Goal: Communication & Community: Participate in discussion

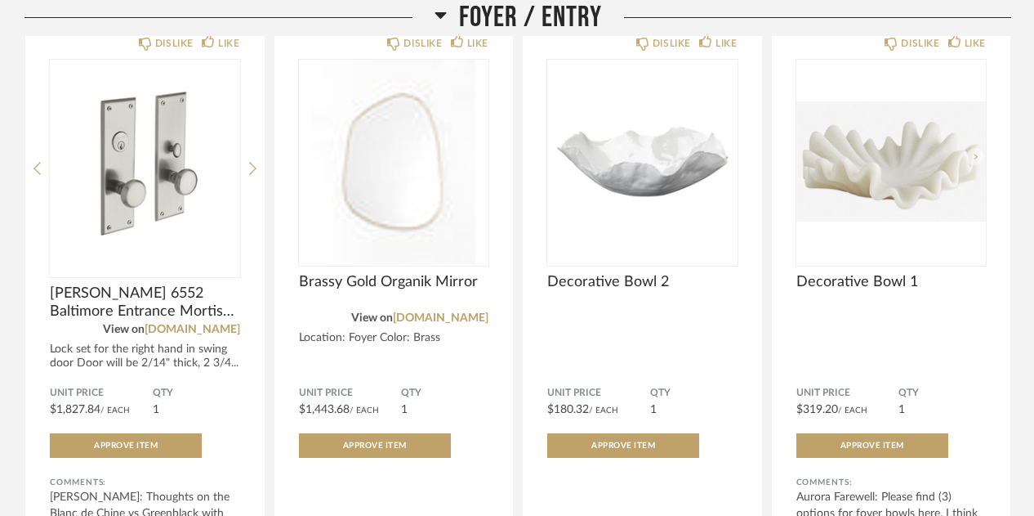
scroll to position [1542, 0]
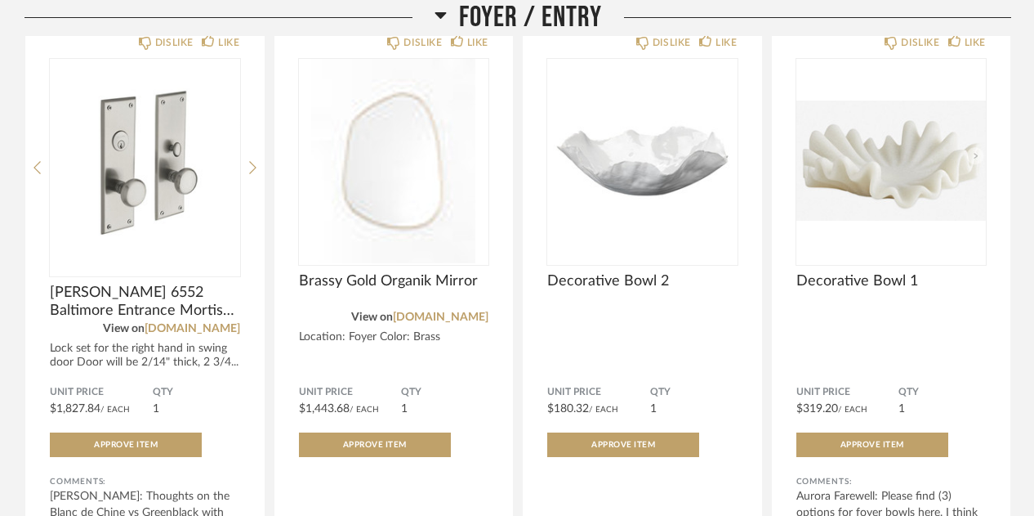
click at [109, 154] on img "0" at bounding box center [145, 161] width 190 height 204
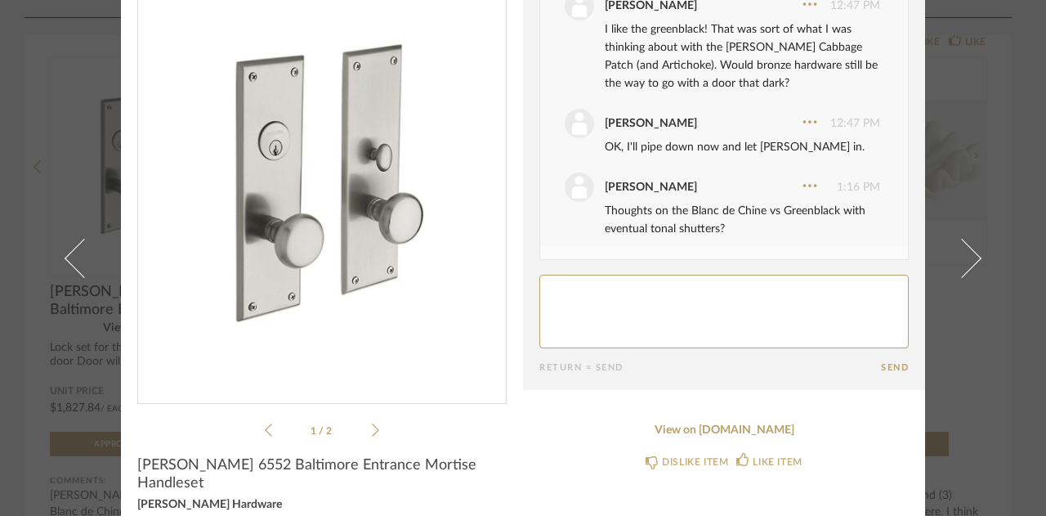
scroll to position [92, 0]
click at [731, 301] on textarea at bounding box center [723, 312] width 369 height 74
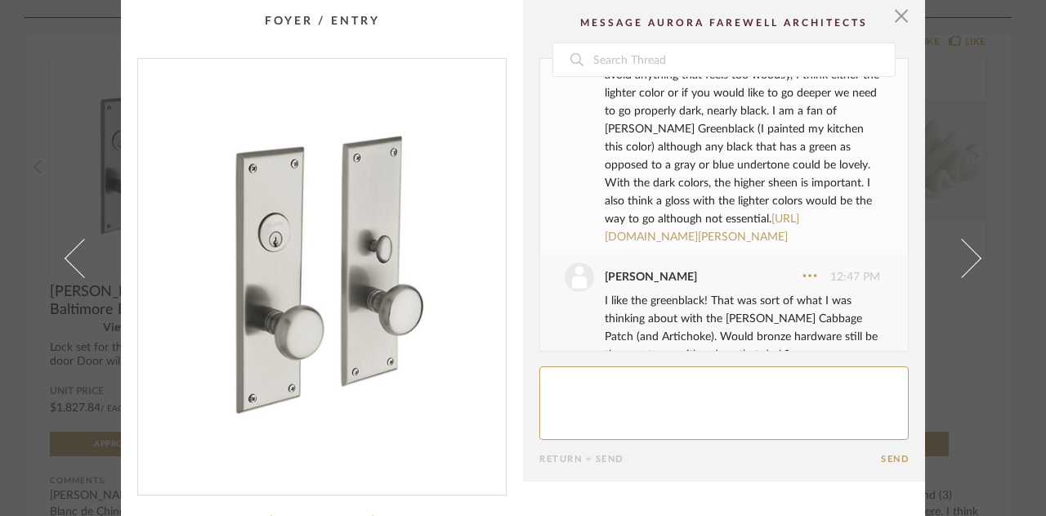
scroll to position [670, 0]
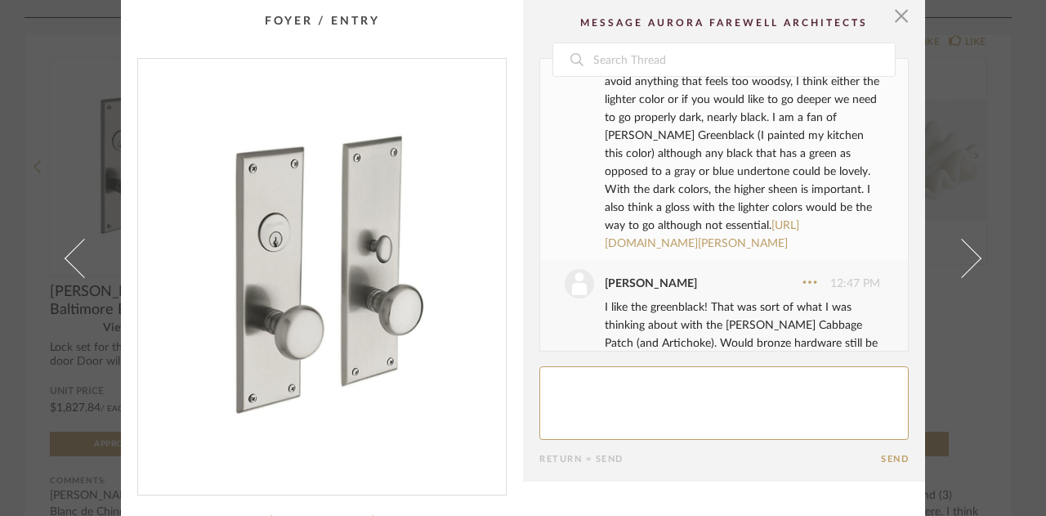
click at [731, 249] on link "[URL][DOMAIN_NAME][PERSON_NAME]" at bounding box center [702, 234] width 194 height 29
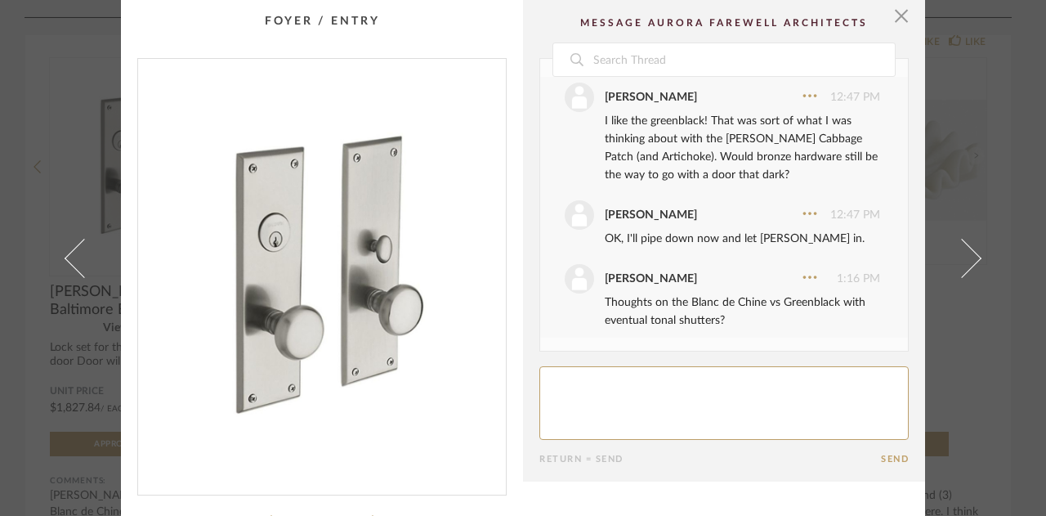
scroll to position [928, 0]
click at [671, 386] on textarea at bounding box center [723, 403] width 369 height 74
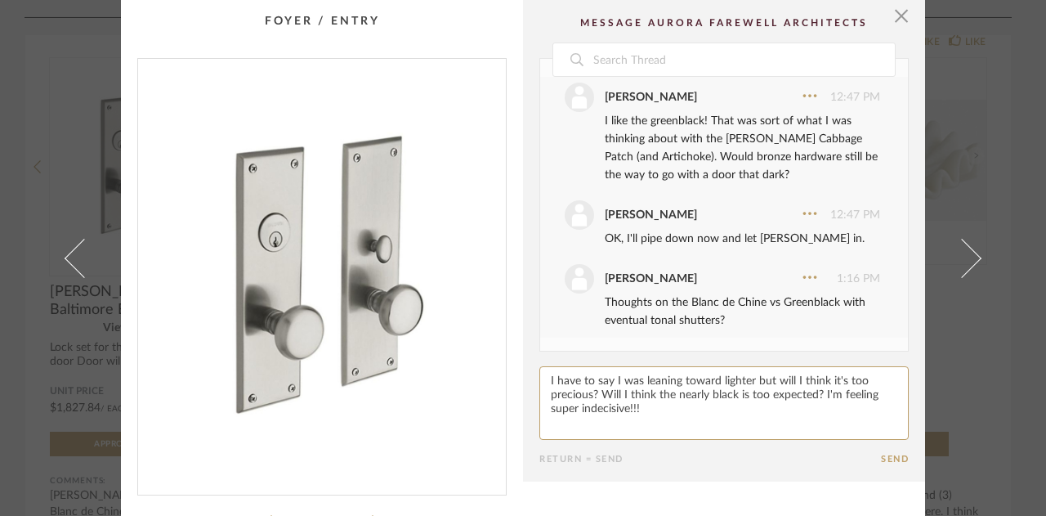
click at [840, 381] on textarea at bounding box center [723, 403] width 369 height 74
click at [712, 418] on textarea at bounding box center [723, 403] width 369 height 74
type textarea "I have to say I was leaning toward lighter but will I think that's too precious…"
click at [883, 458] on button "Send" at bounding box center [895, 458] width 28 height 11
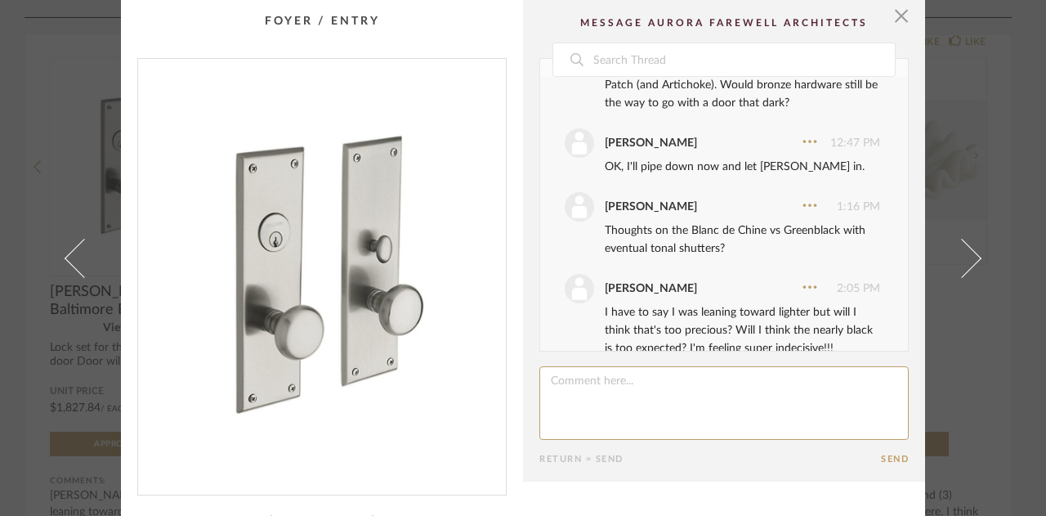
scroll to position [1028, 0]
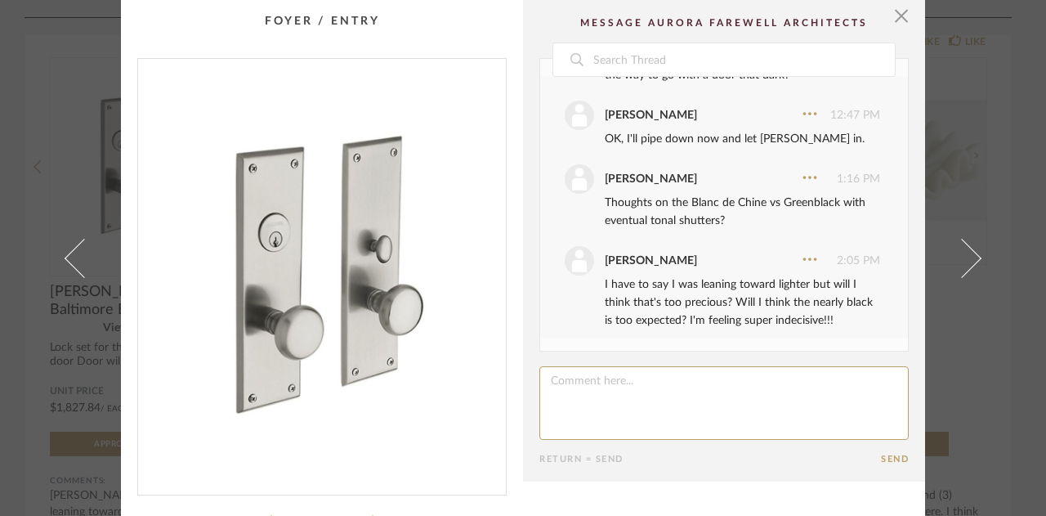
click at [883, 458] on button "Send" at bounding box center [895, 458] width 28 height 11
